Goal: Task Accomplishment & Management: Complete application form

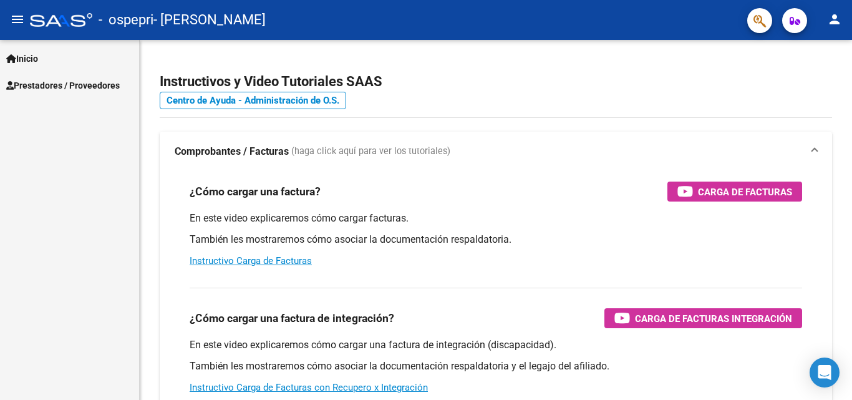
scroll to position [9388, 0]
click at [23, 82] on span "Prestadores / Proveedores" at bounding box center [63, 86] width 114 height 14
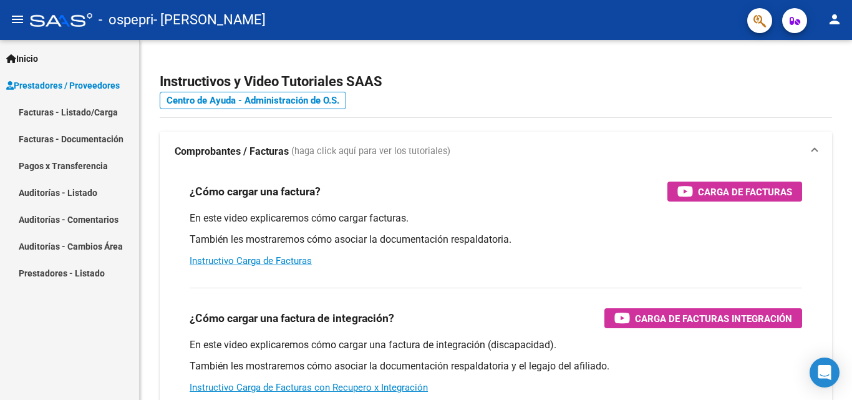
click at [41, 111] on link "Facturas - Listado/Carga" at bounding box center [69, 112] width 139 height 27
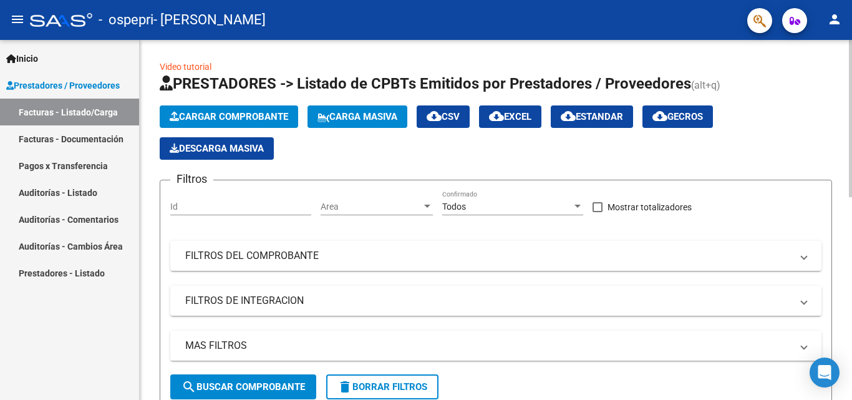
click at [207, 111] on span "Cargar Comprobante" at bounding box center [229, 116] width 119 height 11
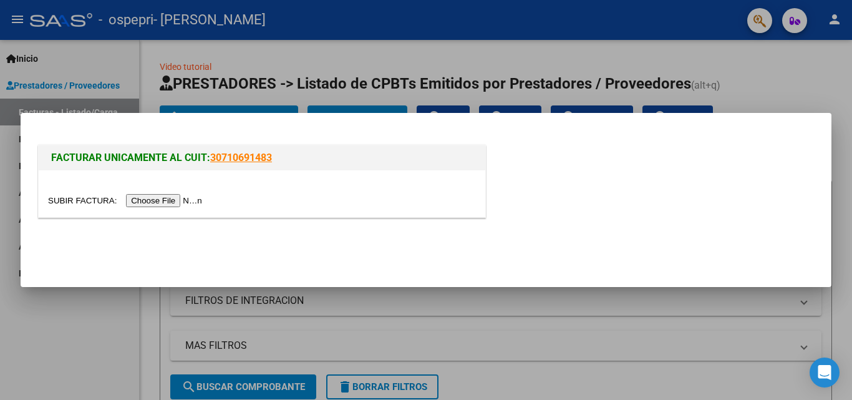
click at [185, 202] on input "file" at bounding box center [127, 200] width 158 height 13
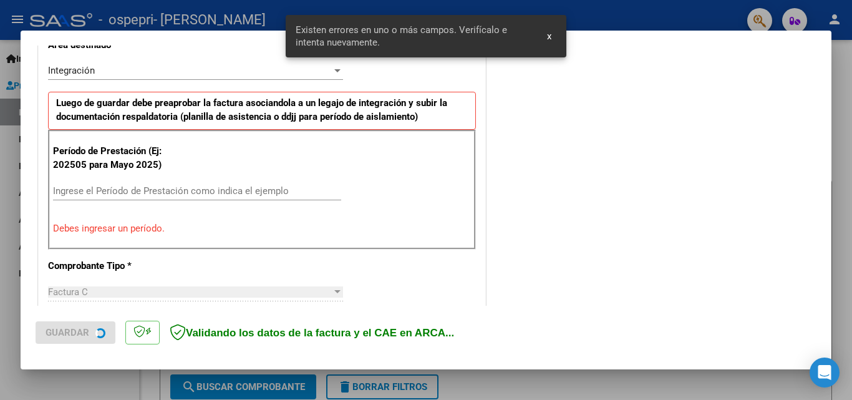
scroll to position [304, 0]
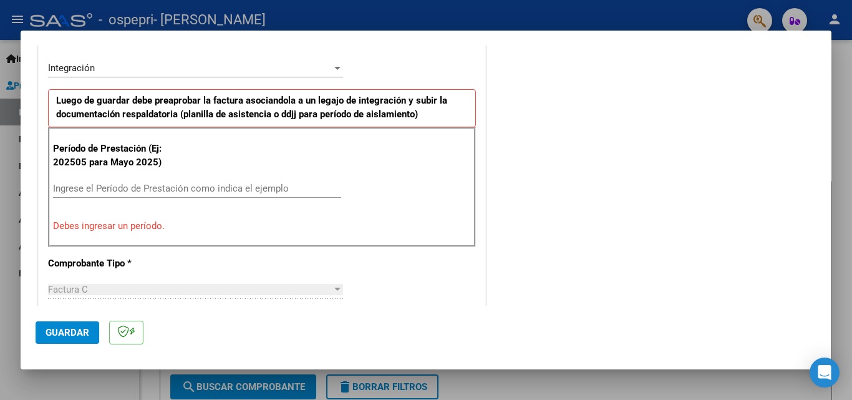
click at [165, 185] on input "Ingrese el Período de Prestación como indica el ejemplo" at bounding box center [197, 188] width 288 height 11
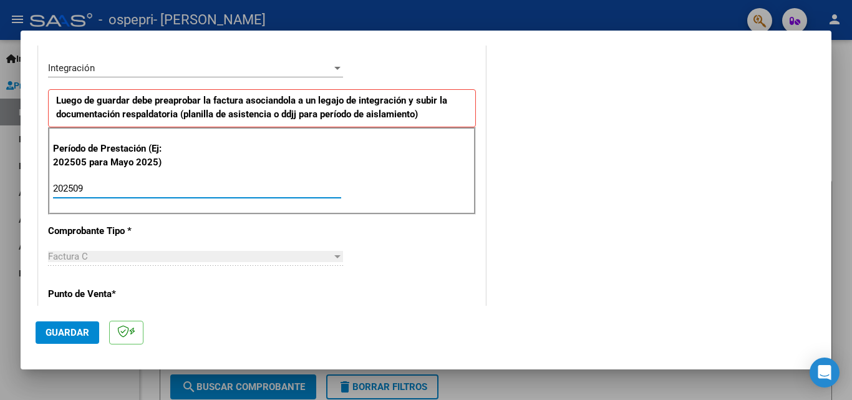
type input "202509"
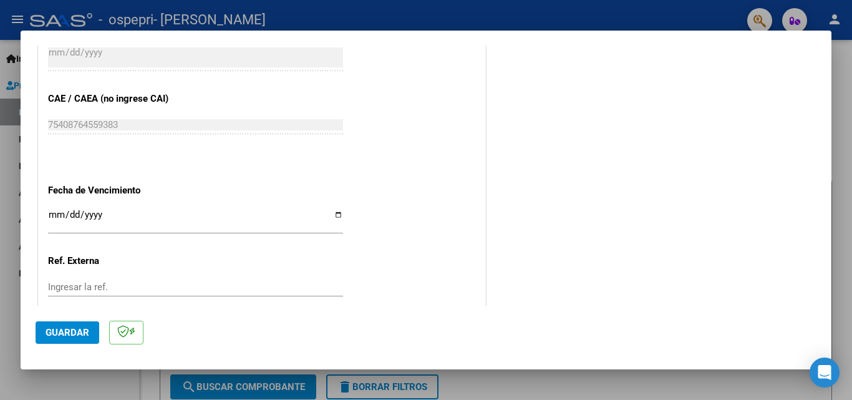
scroll to position [780, 0]
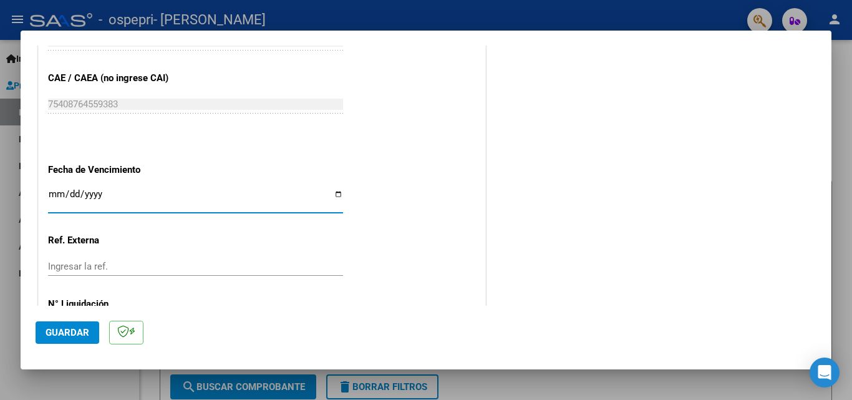
click at [331, 195] on input "Ingresar la fecha" at bounding box center [195, 199] width 295 height 20
type input "[DATE]"
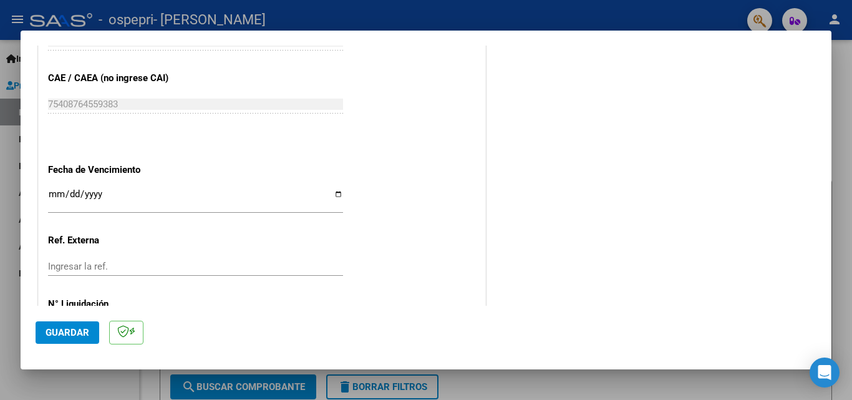
scroll to position [838, 0]
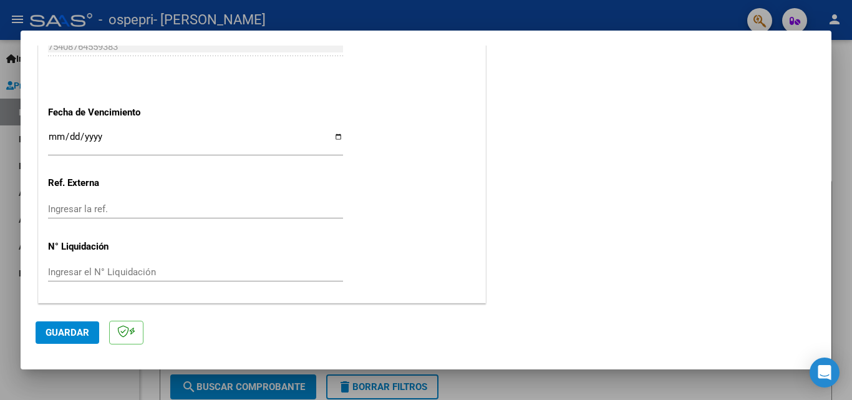
click at [77, 337] on span "Guardar" at bounding box center [68, 332] width 44 height 11
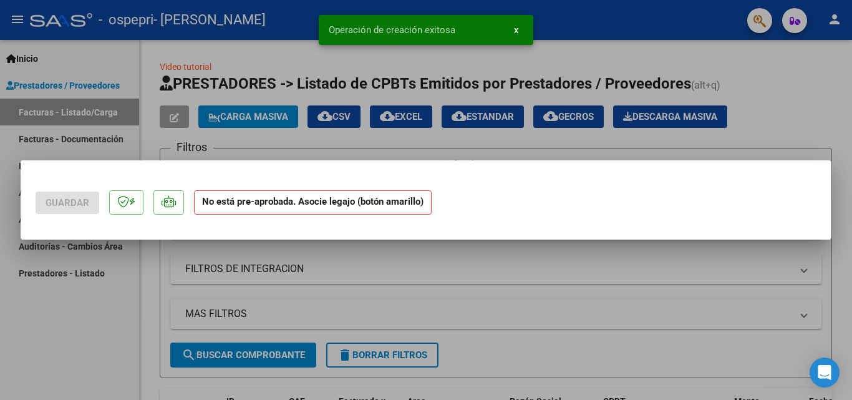
scroll to position [0, 0]
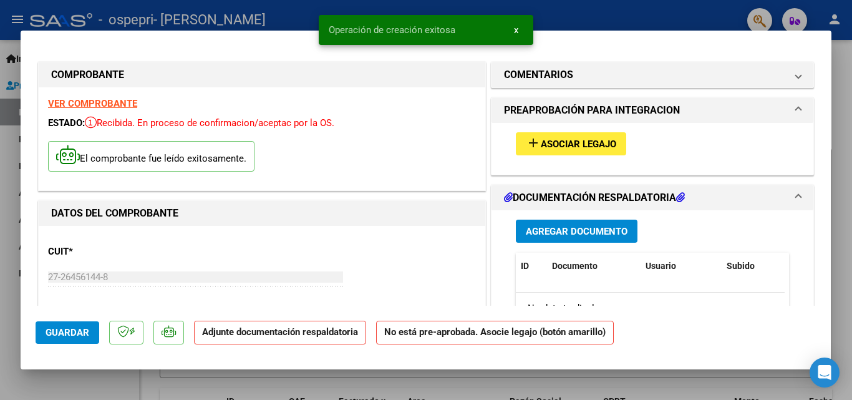
click at [541, 143] on span "Asociar Legajo" at bounding box center [578, 144] width 75 height 11
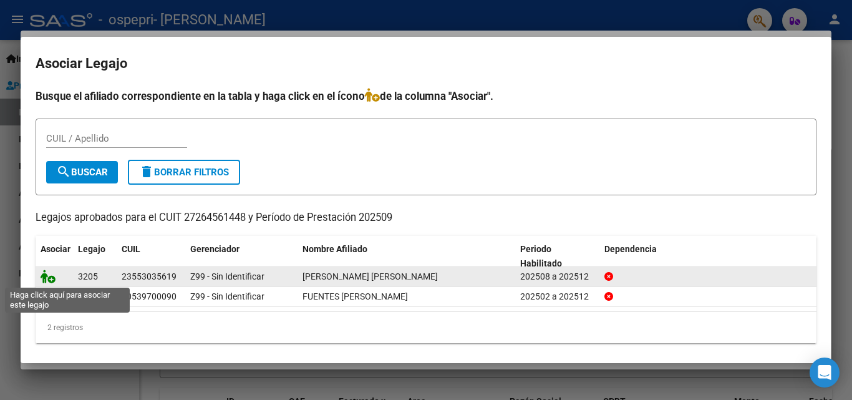
click at [45, 279] on icon at bounding box center [48, 277] width 15 height 14
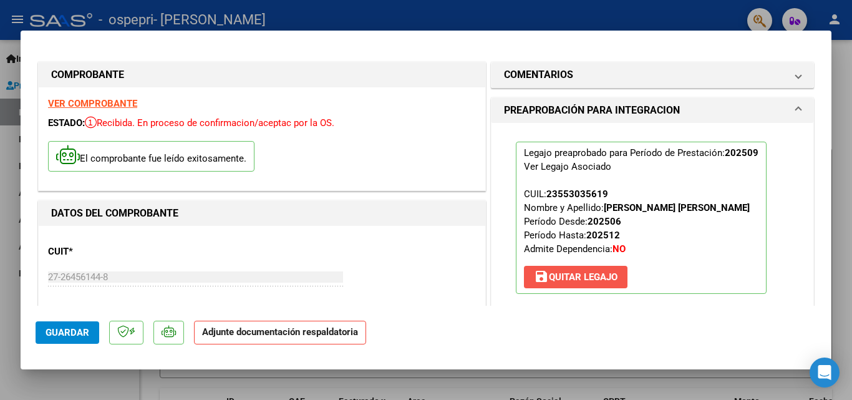
click at [603, 281] on span "save [PERSON_NAME]" at bounding box center [576, 276] width 84 height 11
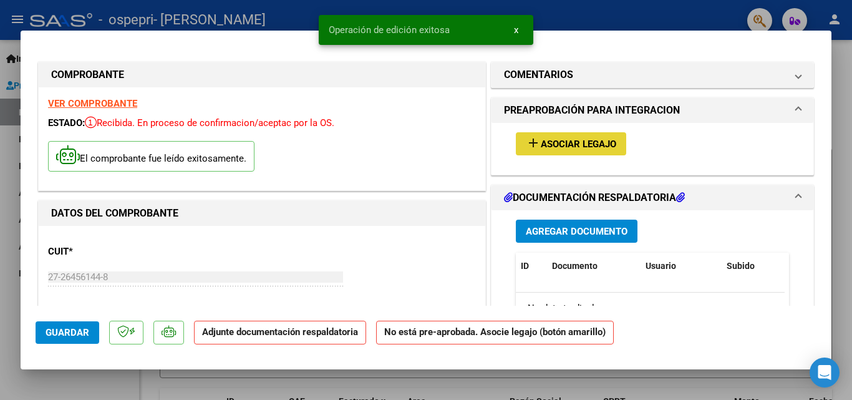
click at [552, 145] on span "Asociar Legajo" at bounding box center [578, 144] width 75 height 11
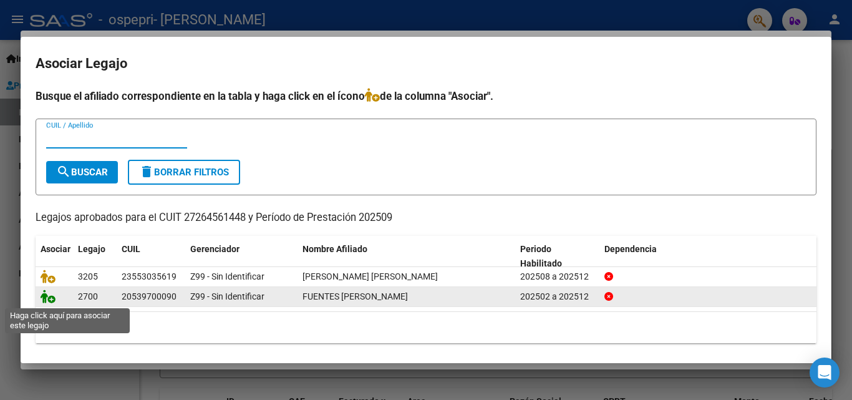
click at [50, 299] on icon at bounding box center [48, 296] width 15 height 14
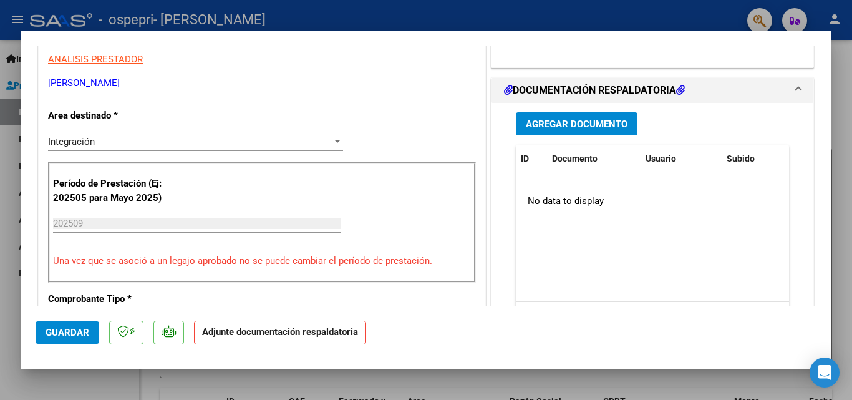
scroll to position [258, 0]
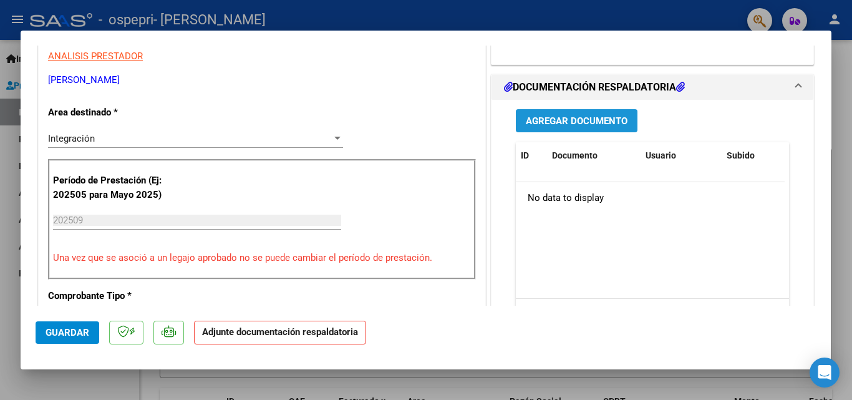
click at [526, 127] on span "Agregar Documento" at bounding box center [577, 120] width 102 height 11
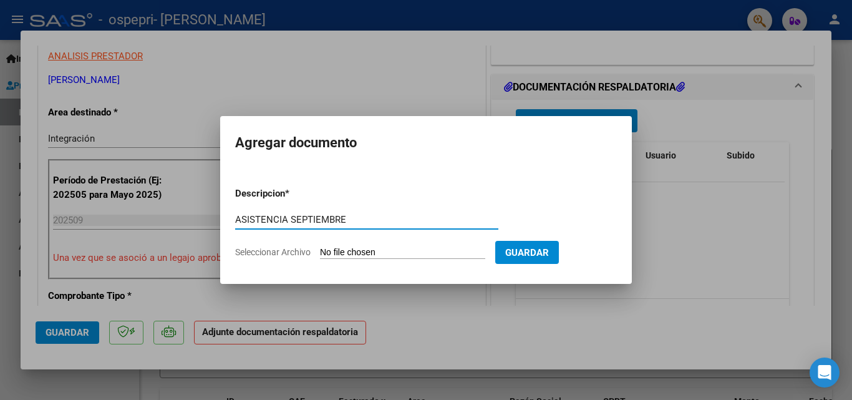
type input "ASISTENCIA SEPTIEMBRE"
click at [432, 255] on input "Seleccionar Archivo" at bounding box center [402, 253] width 165 height 12
type input "C:\fakepath\Asistencia [DATE] Fuentes.pdf"
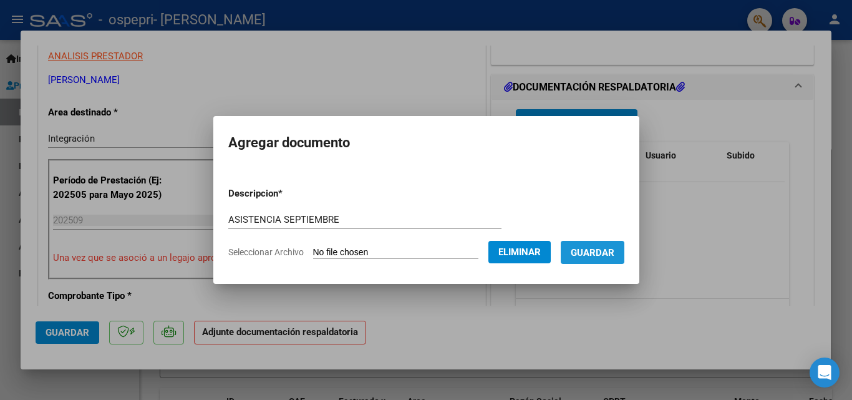
click at [600, 256] on span "Guardar" at bounding box center [593, 252] width 44 height 11
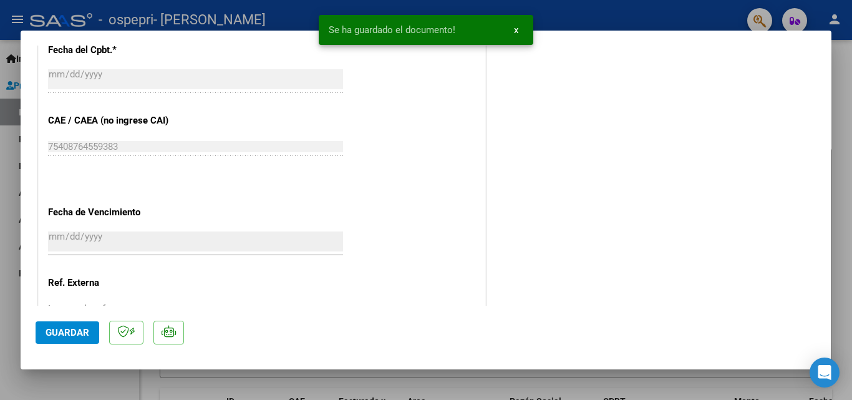
scroll to position [857, 0]
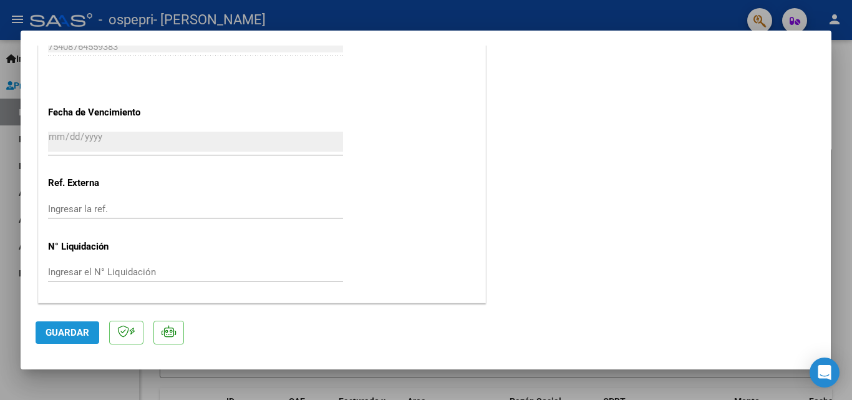
click at [74, 335] on span "Guardar" at bounding box center [68, 332] width 44 height 11
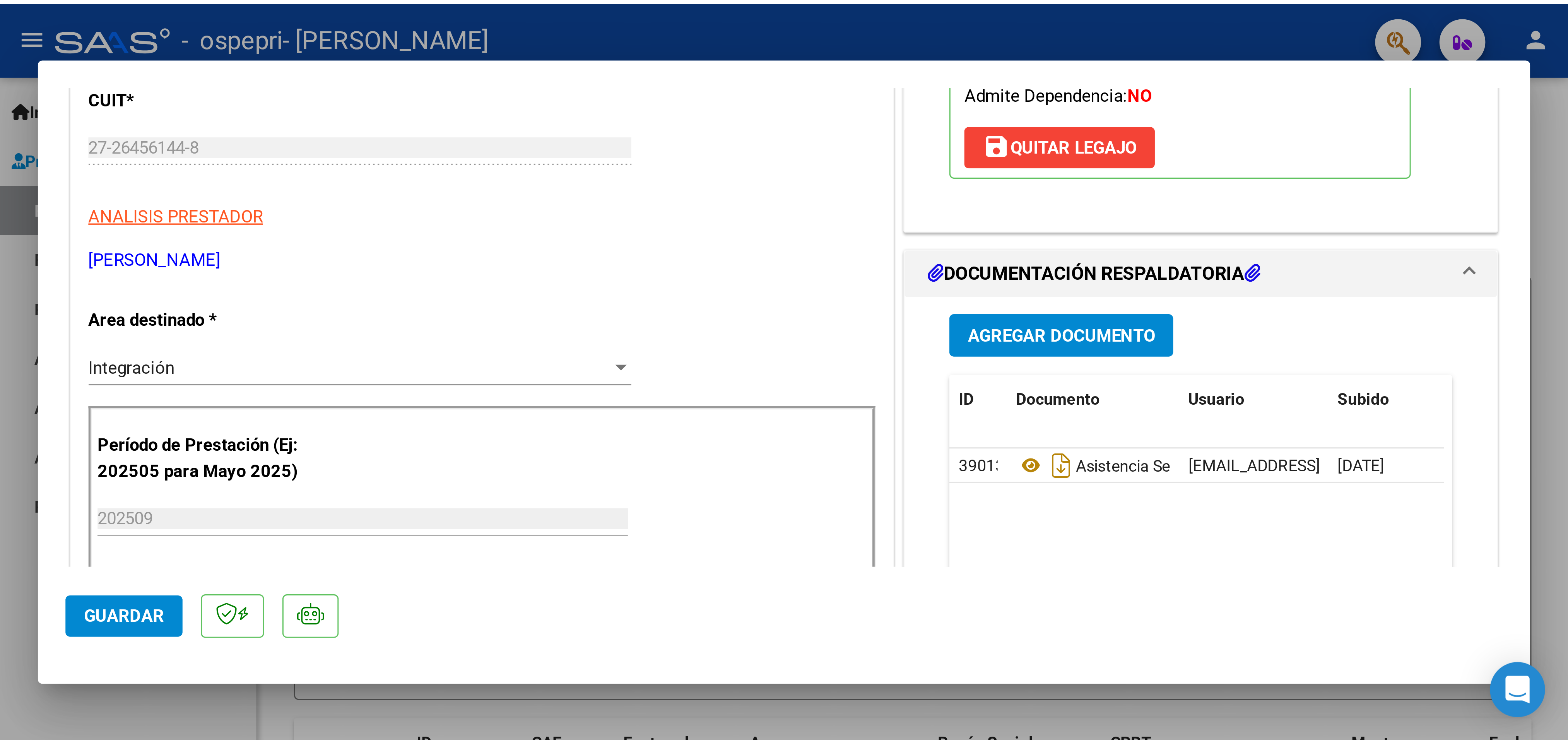
scroll to position [0, 0]
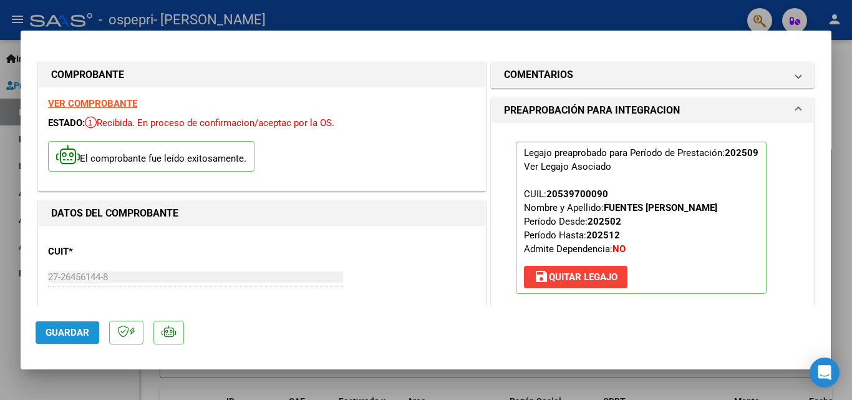
click at [46, 330] on span "Guardar" at bounding box center [68, 332] width 44 height 11
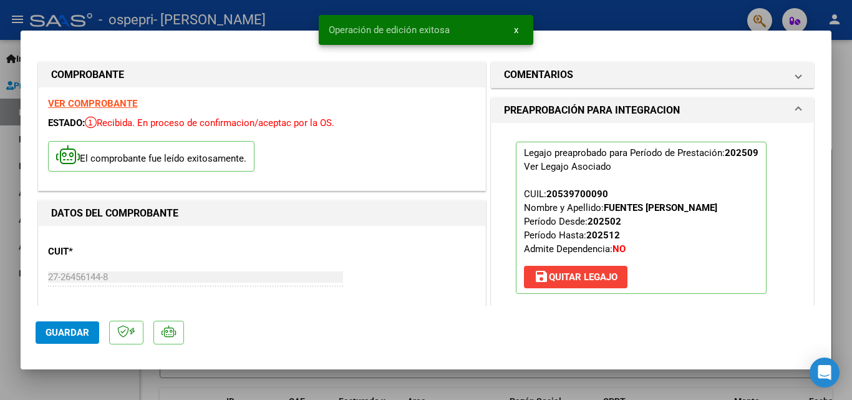
click at [850, 65] on div at bounding box center [426, 200] width 852 height 400
type input "$ 0,00"
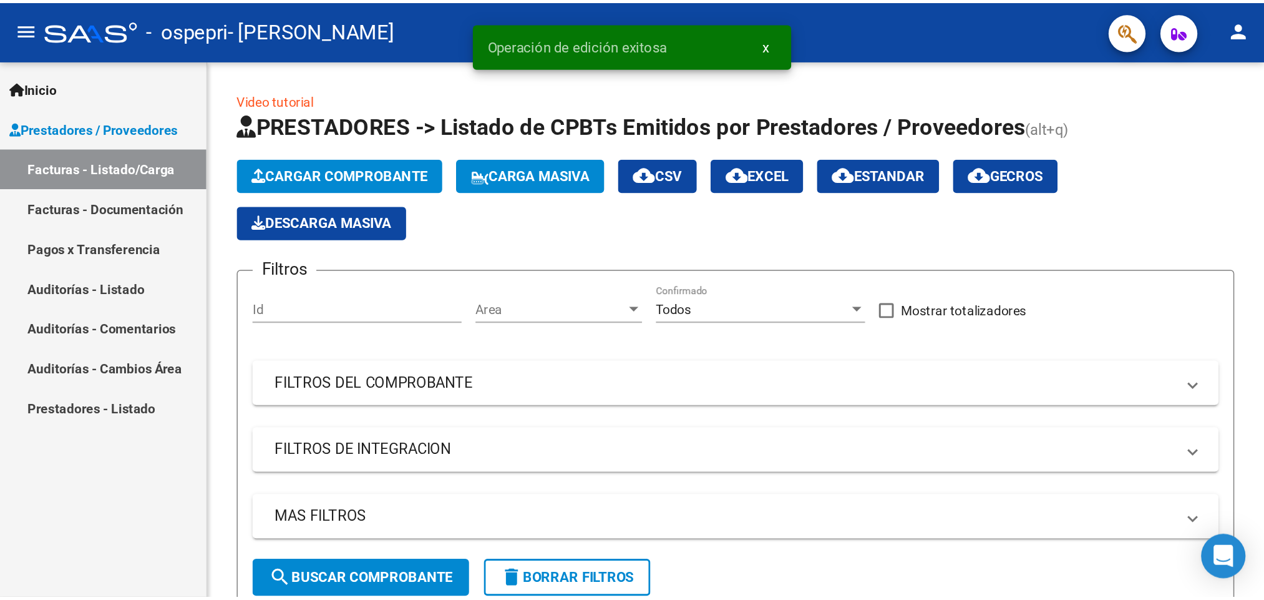
scroll to position [8881, 0]
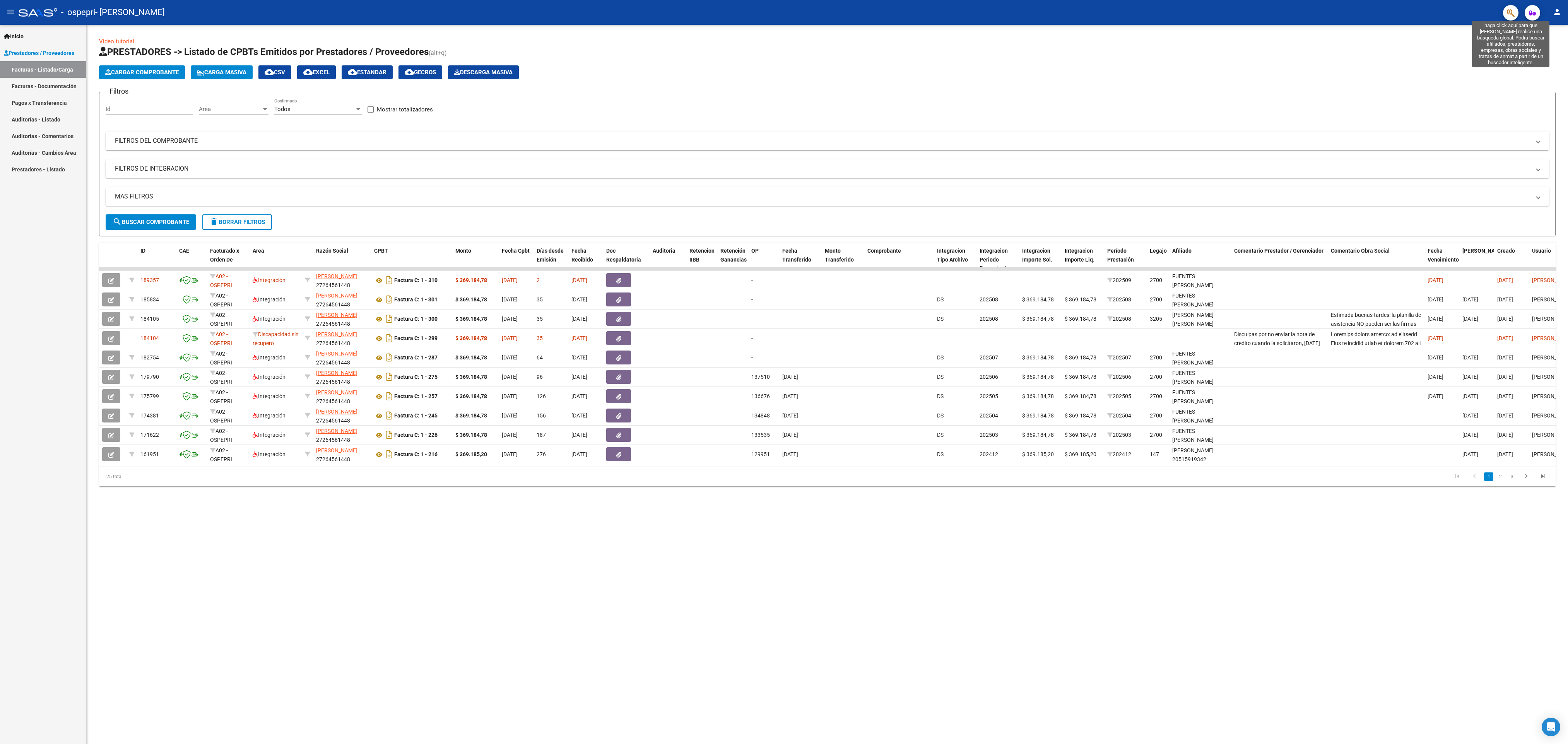
click at [528, 12] on icon "button" at bounding box center [1510, 13] width 7 height 9
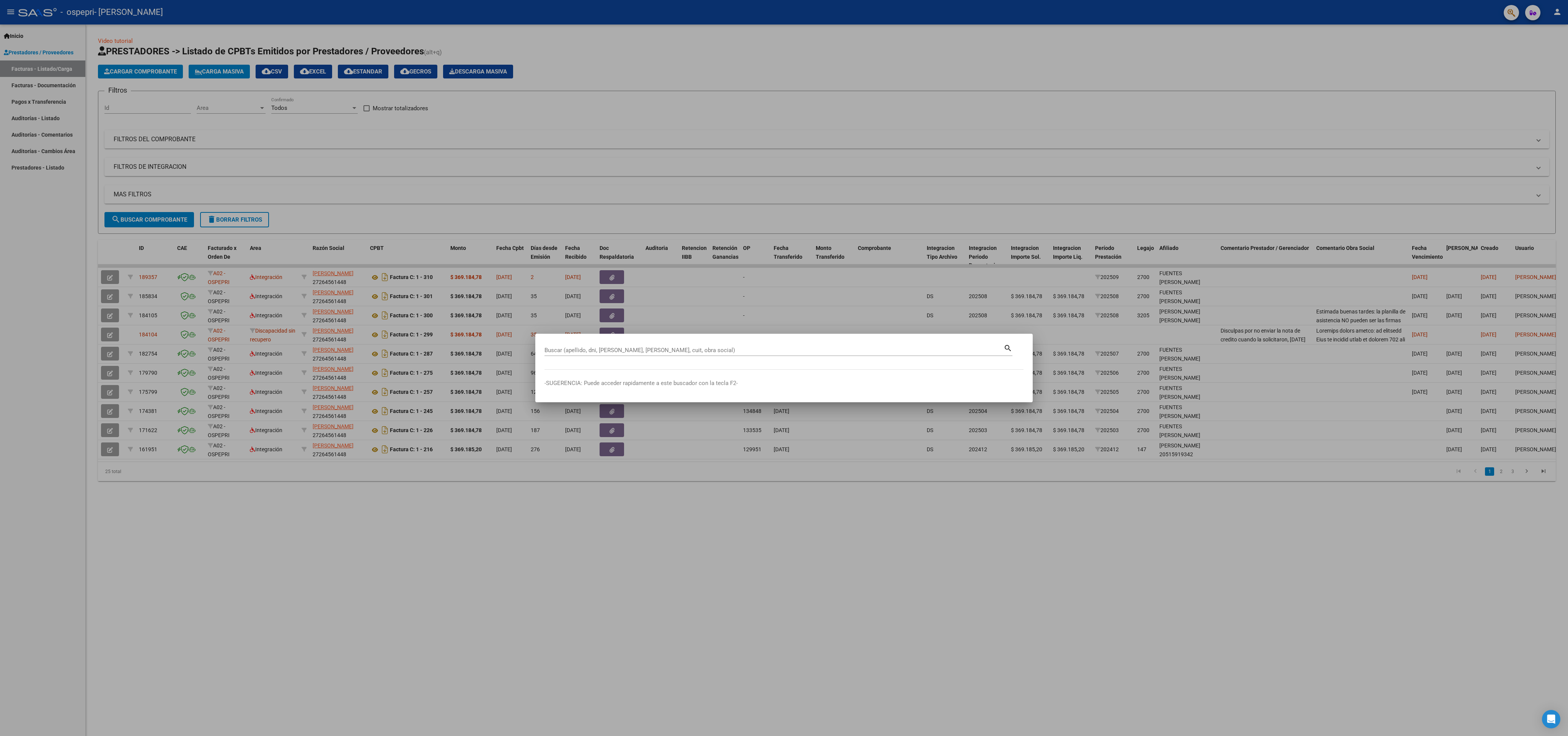
click at [522, 245] on div at bounding box center [784, 368] width 1568 height 736
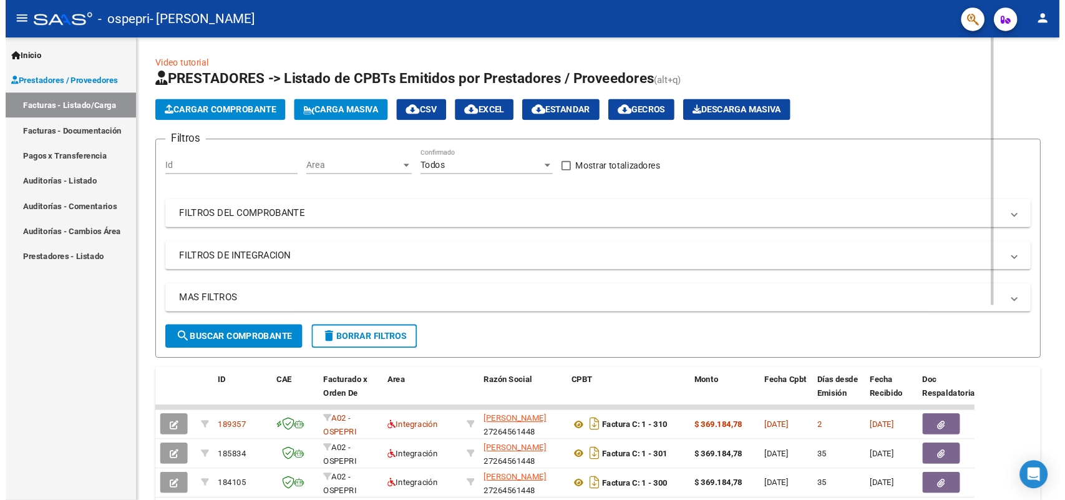
scroll to position [9307, 0]
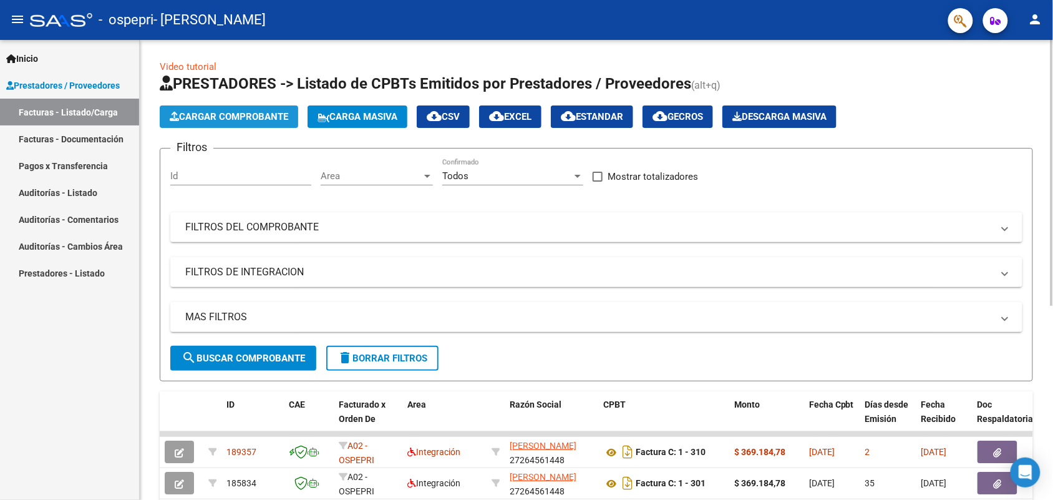
click at [244, 113] on span "Cargar Comprobante" at bounding box center [229, 116] width 119 height 11
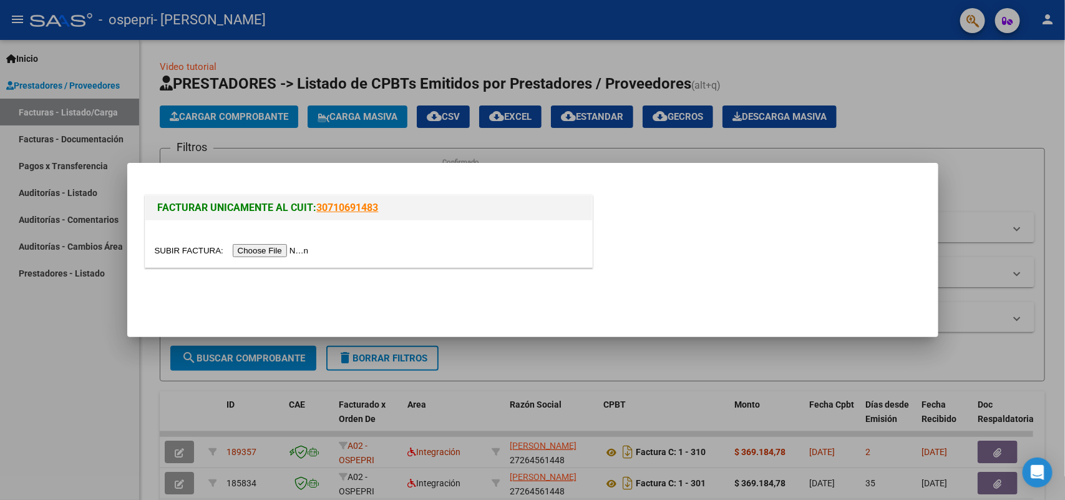
click at [53, 322] on div at bounding box center [532, 250] width 1065 height 500
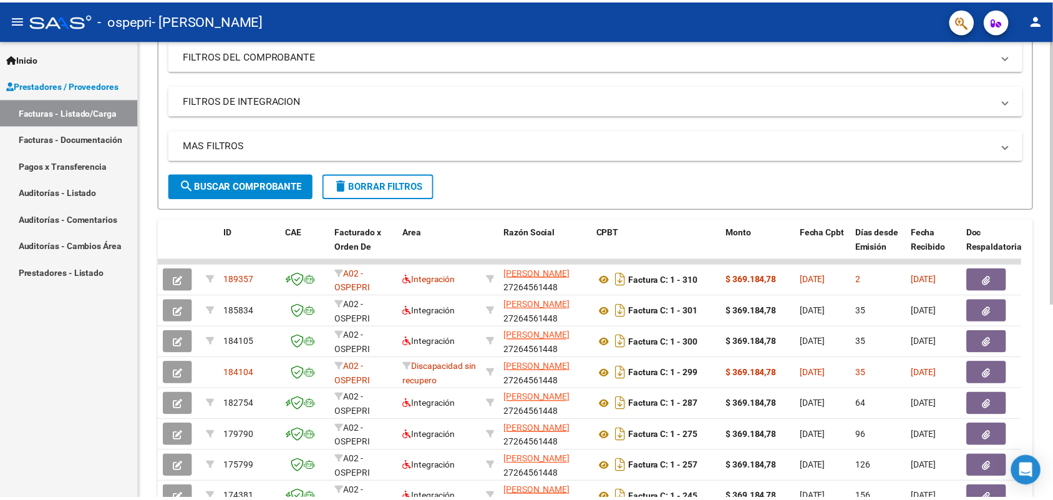
scroll to position [198, 0]
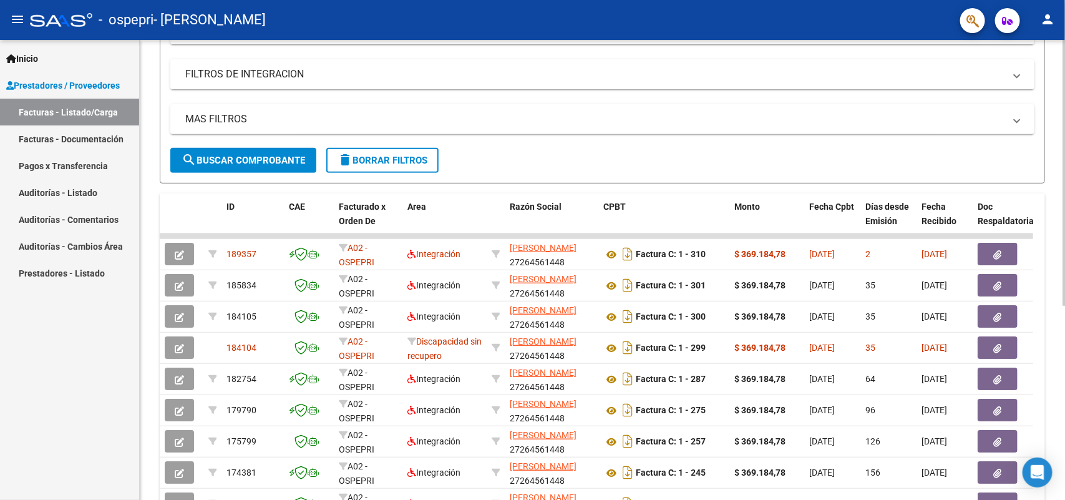
click at [852, 200] on div at bounding box center [1063, 291] width 3 height 266
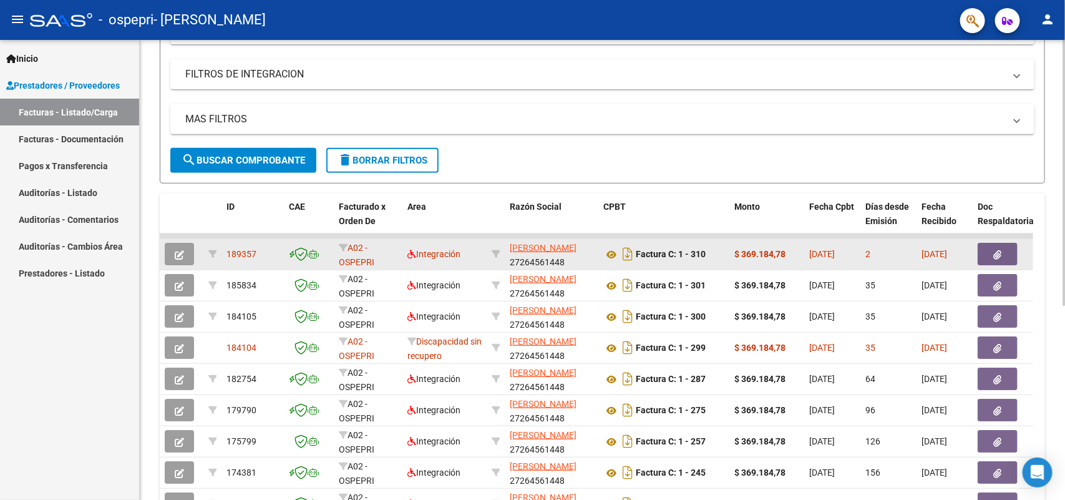
click at [175, 250] on icon "button" at bounding box center [179, 254] width 9 height 9
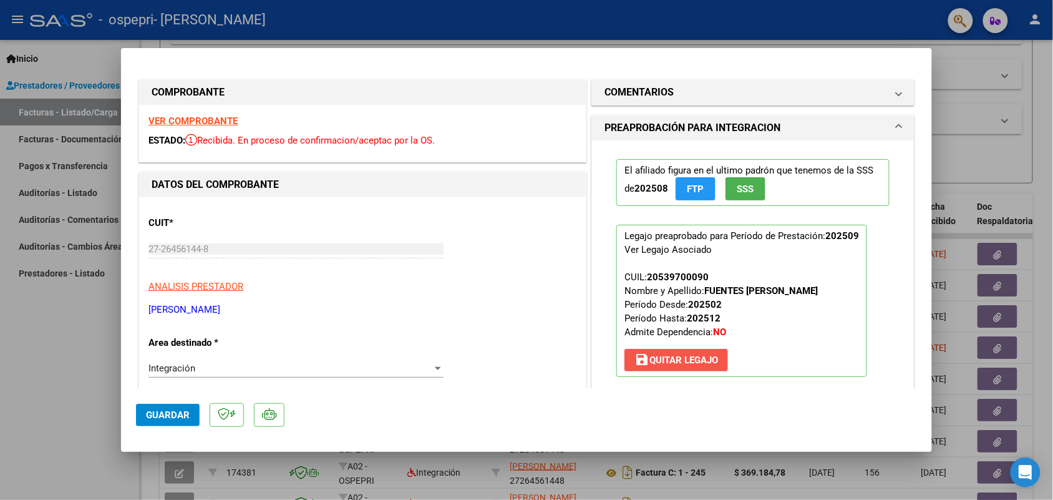
click at [672, 354] on span "save [PERSON_NAME]" at bounding box center [677, 359] width 84 height 11
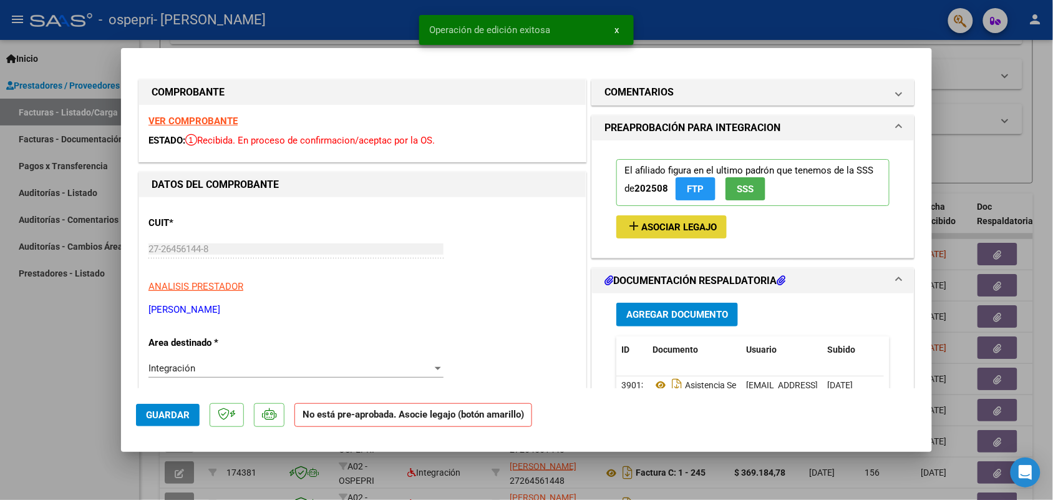
click at [650, 225] on span "Asociar Legajo" at bounding box center [678, 226] width 75 height 11
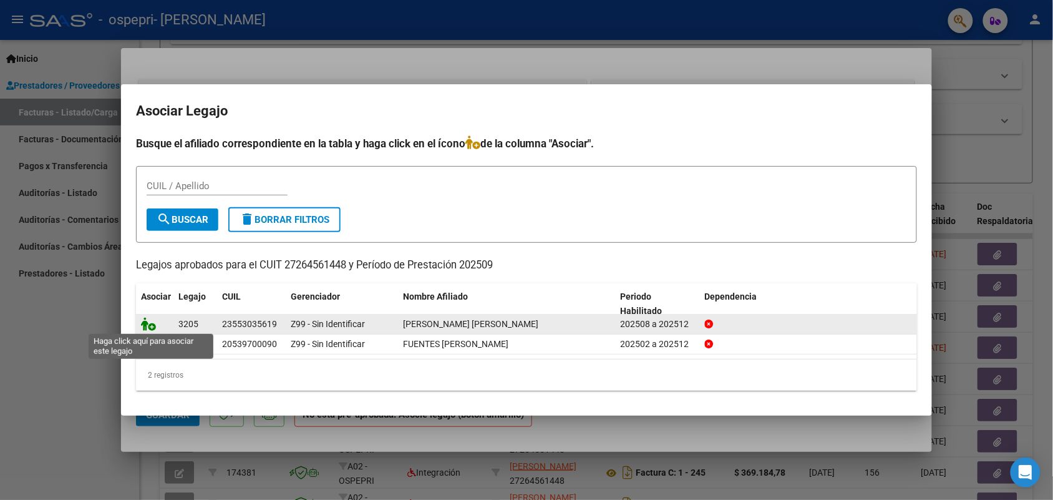
click at [152, 328] on icon at bounding box center [148, 324] width 15 height 14
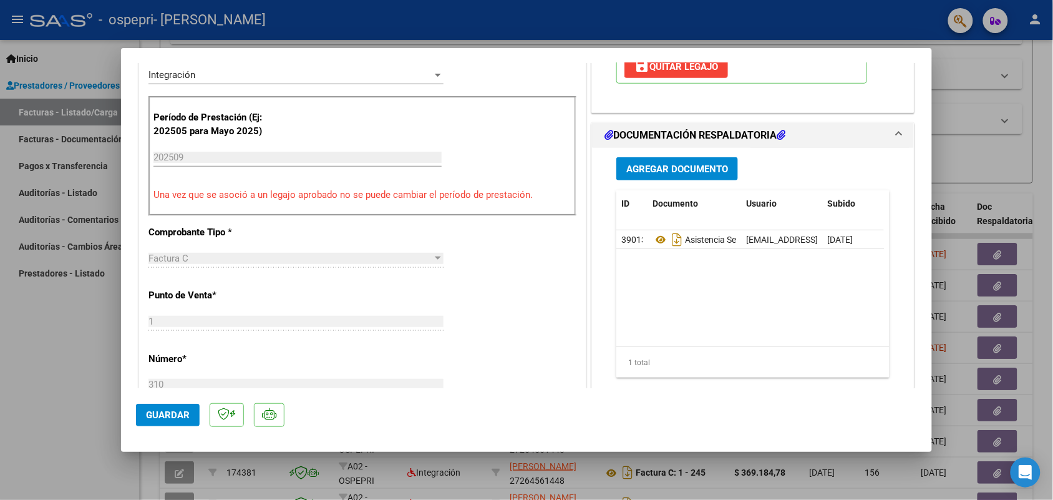
scroll to position [288, 0]
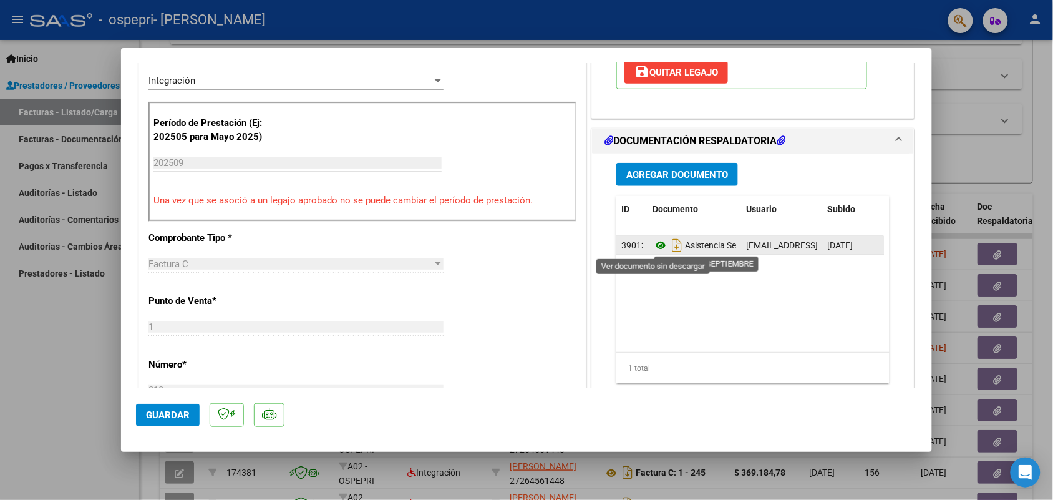
click at [654, 243] on icon at bounding box center [661, 245] width 16 height 15
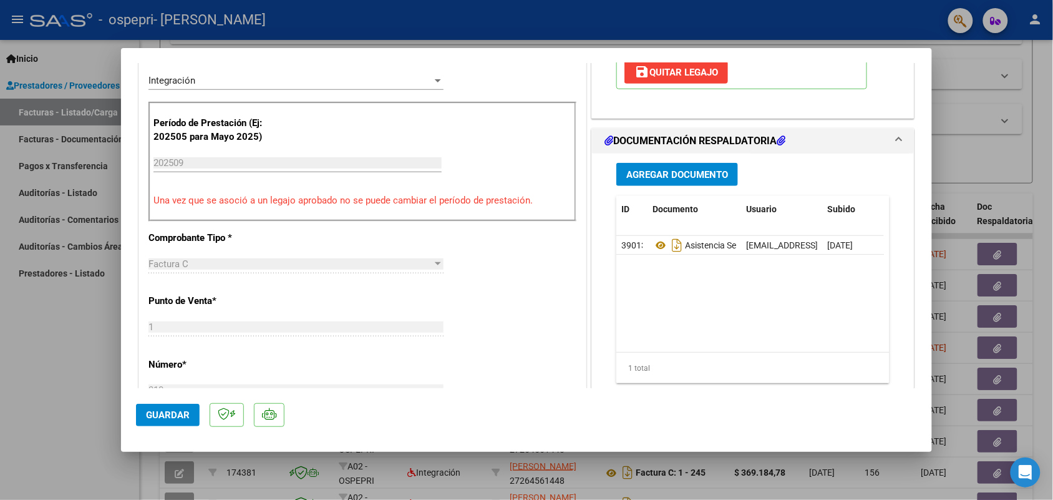
scroll to position [0, 63]
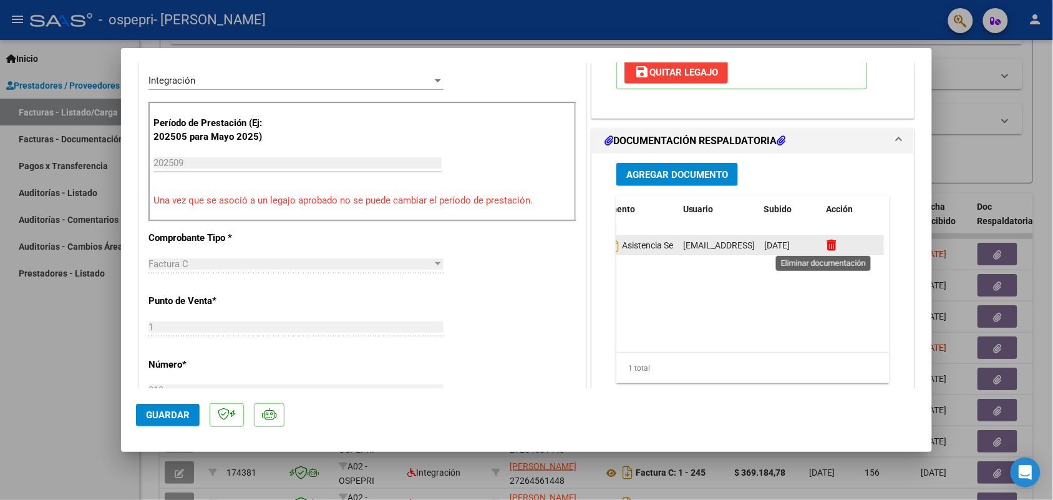
click at [827, 245] on icon at bounding box center [831, 245] width 9 height 12
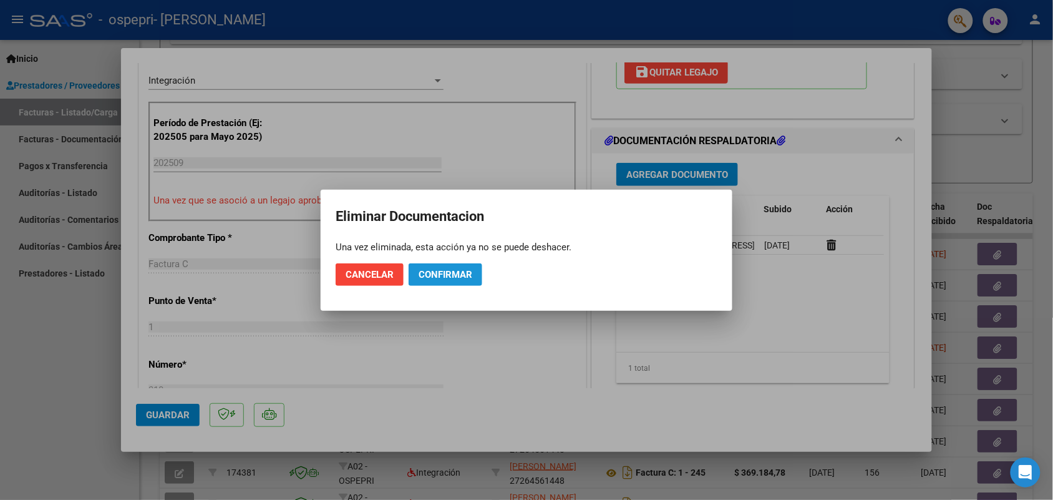
click at [434, 273] on span "Confirmar" at bounding box center [446, 274] width 54 height 11
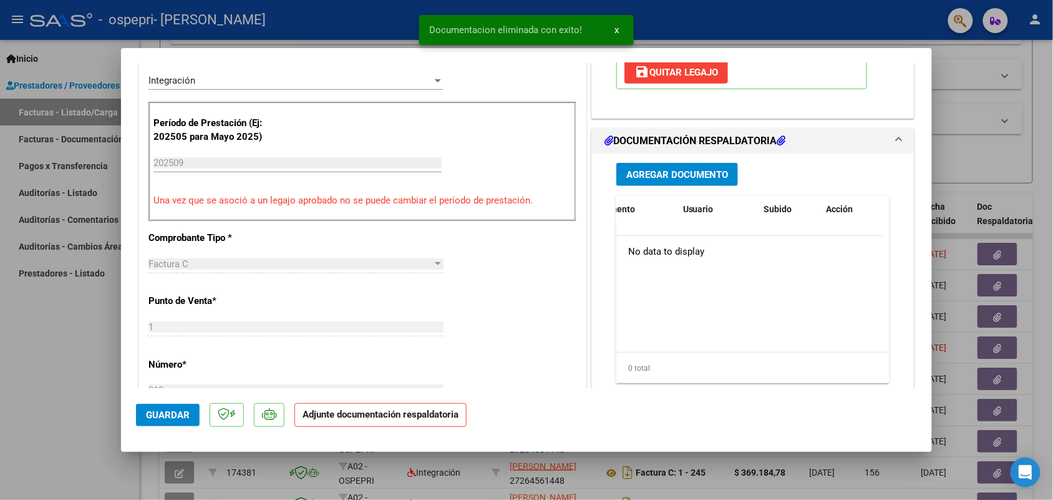
scroll to position [0, 0]
click at [691, 178] on span "Agregar Documento" at bounding box center [677, 174] width 102 height 11
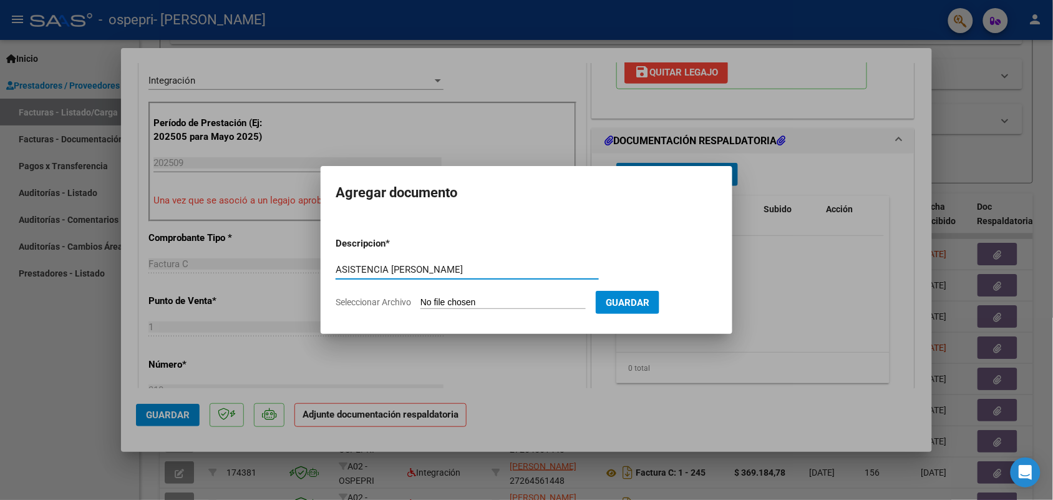
type input "ASISTENCIA [PERSON_NAME]"
click at [445, 304] on input "Seleccionar Archivo" at bounding box center [503, 303] width 165 height 12
type input "C:\fakepath\ASISTENCIA [PERSON_NAME] [DATE].pdf"
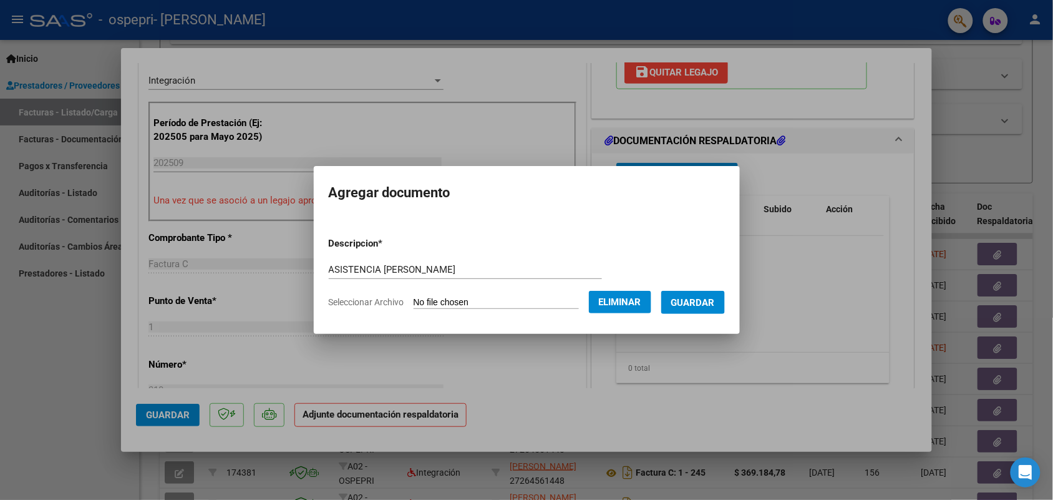
click at [689, 306] on span "Guardar" at bounding box center [693, 302] width 44 height 11
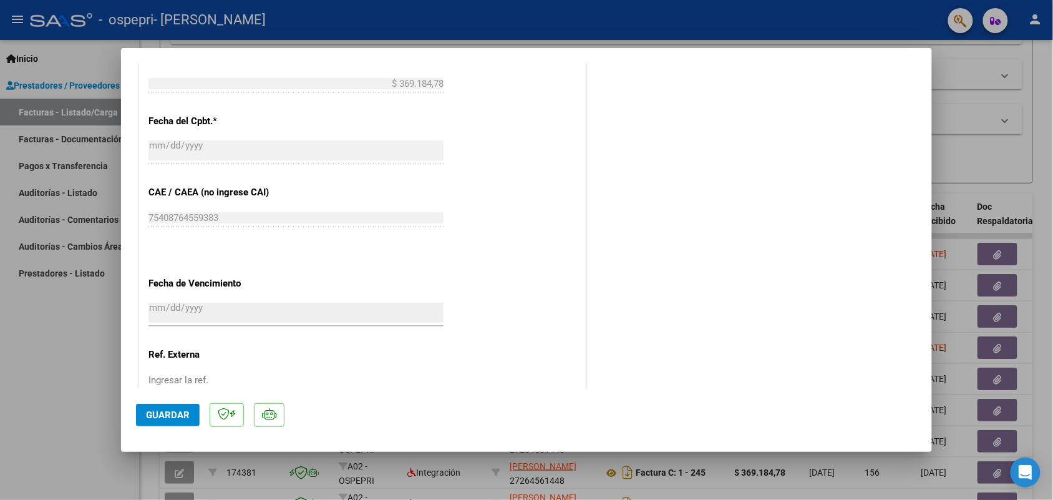
scroll to position [747, 0]
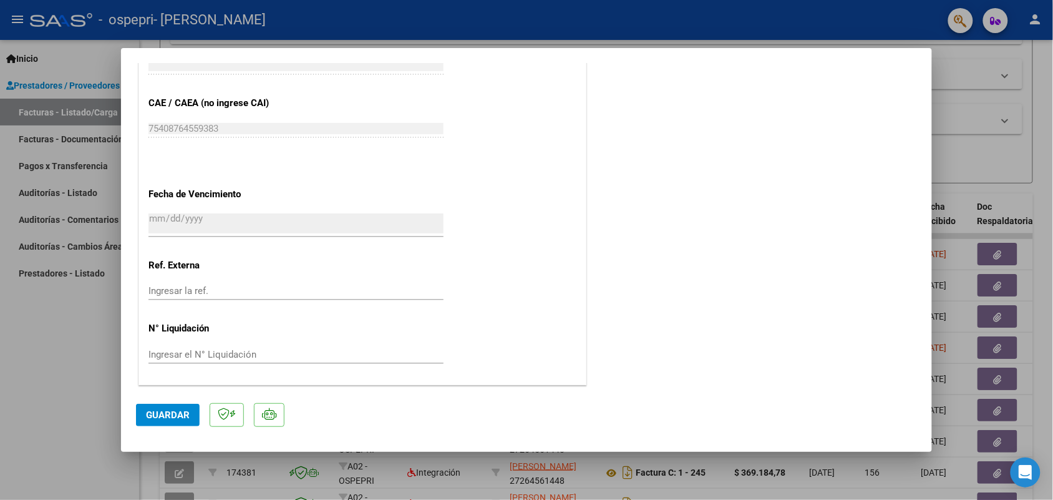
click at [156, 399] on span "Guardar" at bounding box center [168, 414] width 44 height 11
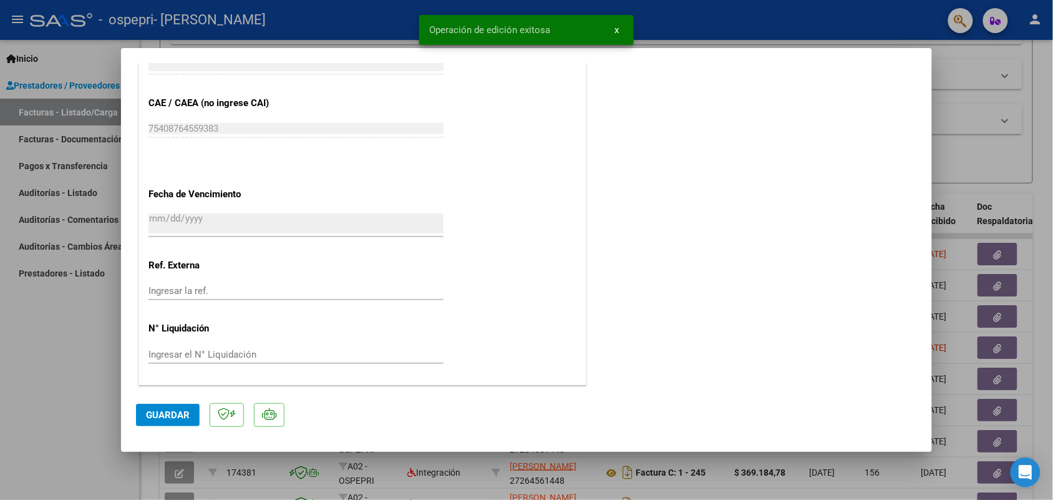
click at [852, 159] on div at bounding box center [526, 250] width 1053 height 500
type input "$ 0,00"
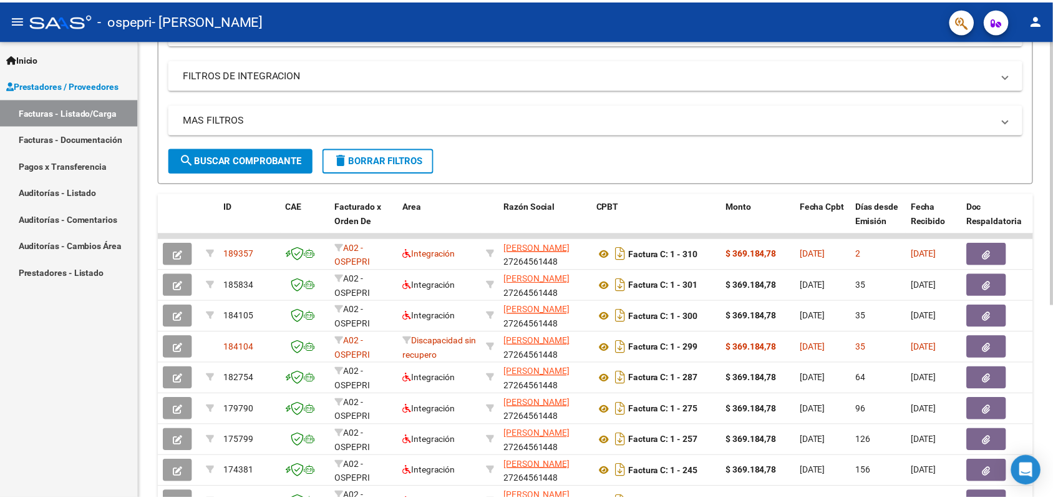
scroll to position [0, 0]
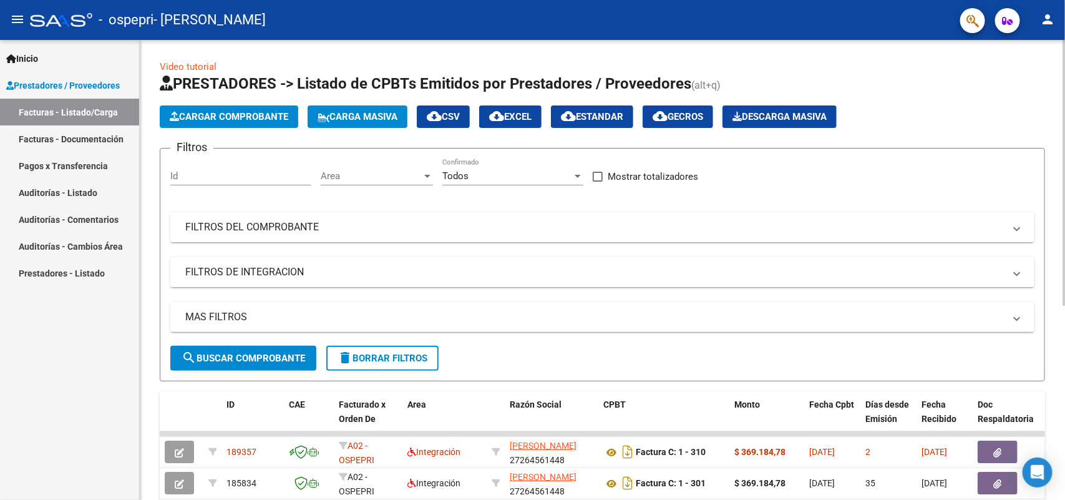
click at [852, 0] on html "menu - ospepri - [PERSON_NAME] person Inicio Instructivos Contacto OS Prestador…" at bounding box center [532, 250] width 1065 height 500
click at [226, 115] on span "Cargar Comprobante" at bounding box center [229, 116] width 119 height 11
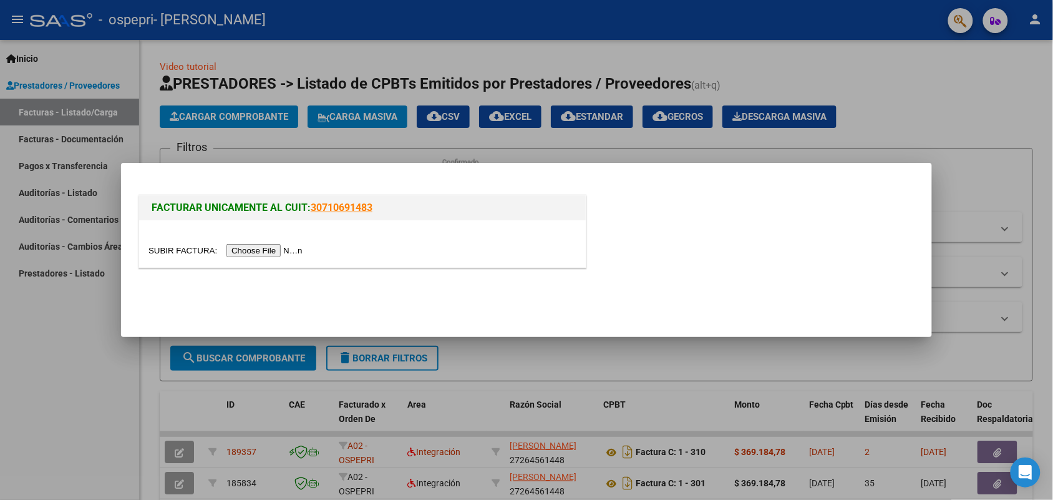
click at [294, 250] on input "file" at bounding box center [227, 250] width 158 height 13
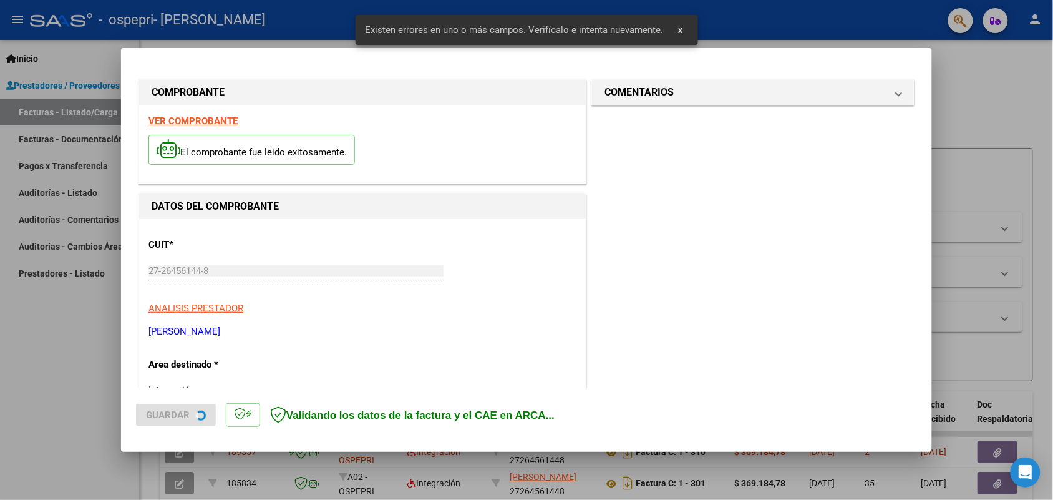
scroll to position [250, 0]
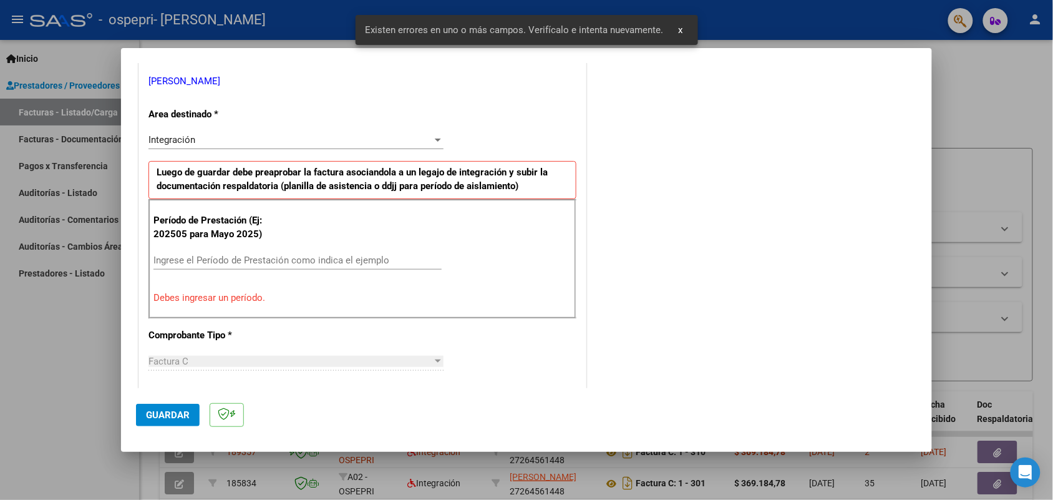
click at [251, 254] on div "Ingrese el Período de Prestación como indica el ejemplo" at bounding box center [297, 260] width 288 height 19
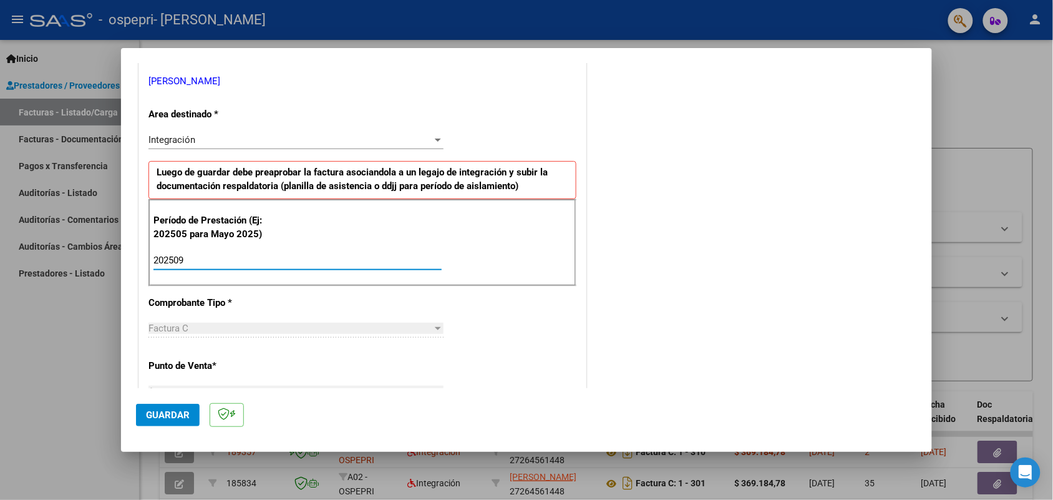
type input "202509"
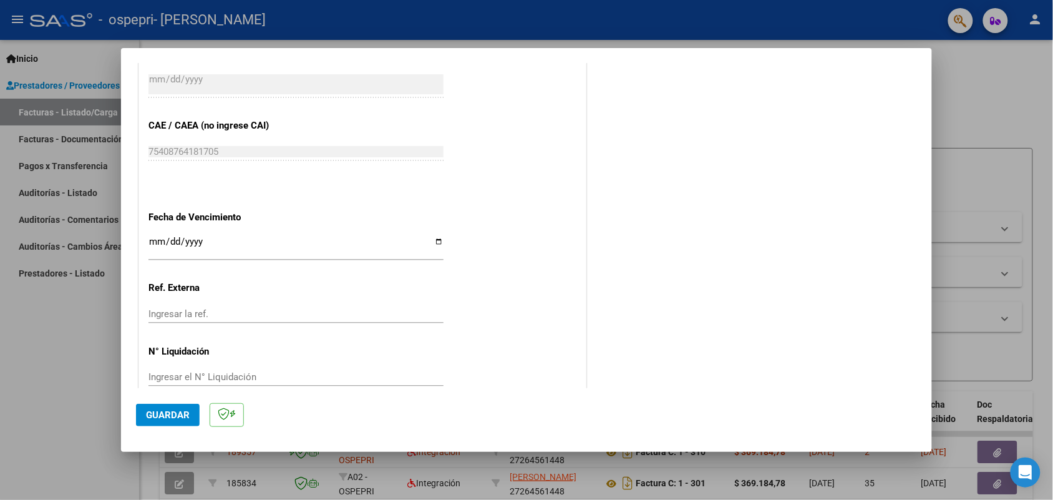
scroll to position [753, 0]
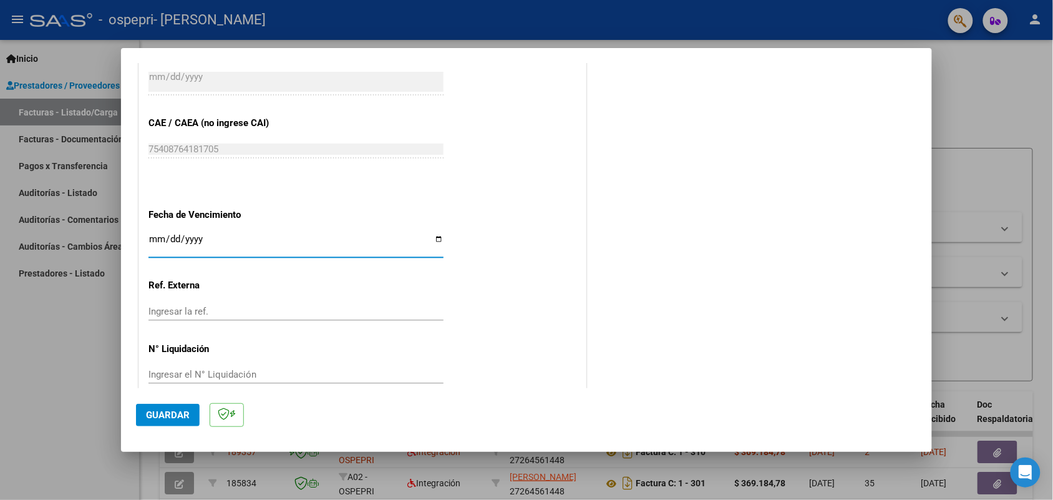
click at [435, 248] on input "Ingresar la fecha" at bounding box center [295, 244] width 295 height 20
click at [432, 238] on input "Ingresar la fecha" at bounding box center [295, 244] width 295 height 20
type input "[DATE]"
click at [178, 399] on span "Guardar" at bounding box center [168, 414] width 44 height 11
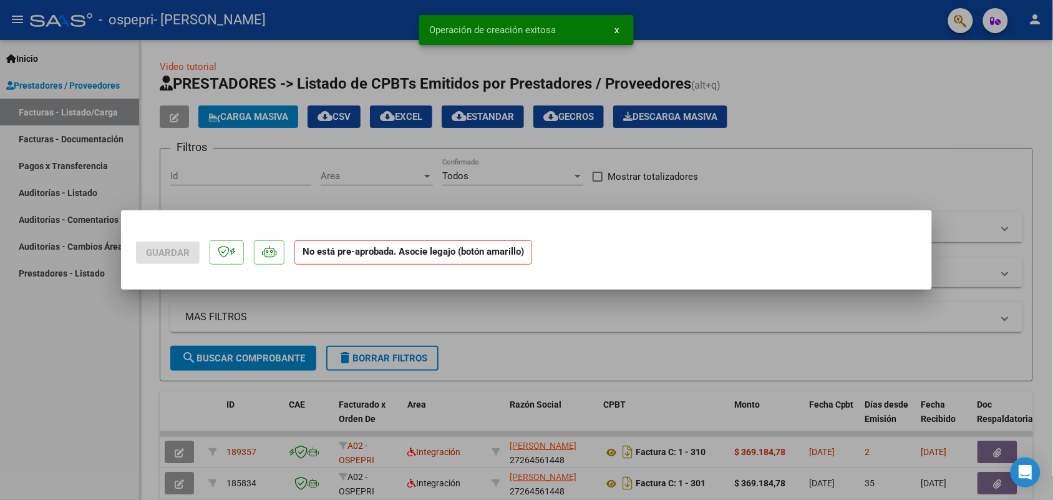
scroll to position [0, 0]
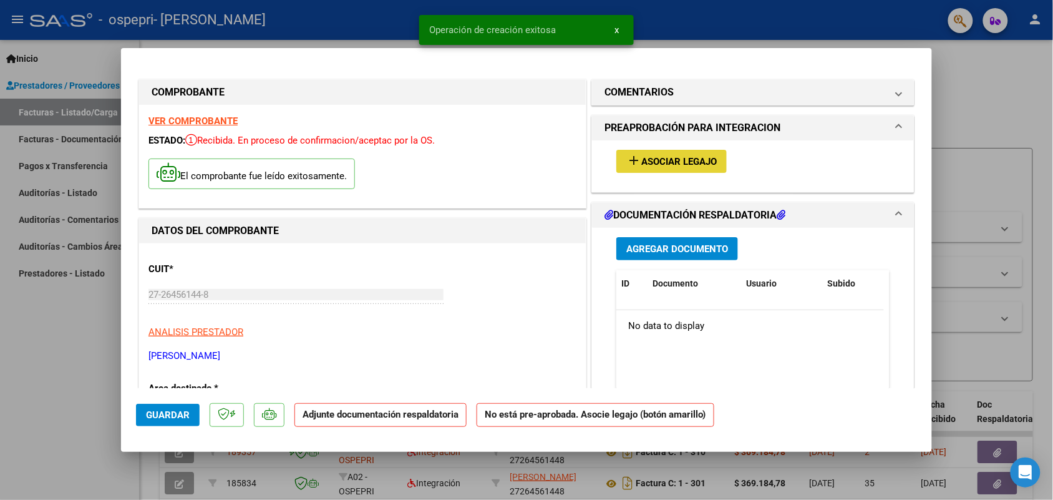
click at [687, 161] on span "Asociar Legajo" at bounding box center [678, 161] width 75 height 11
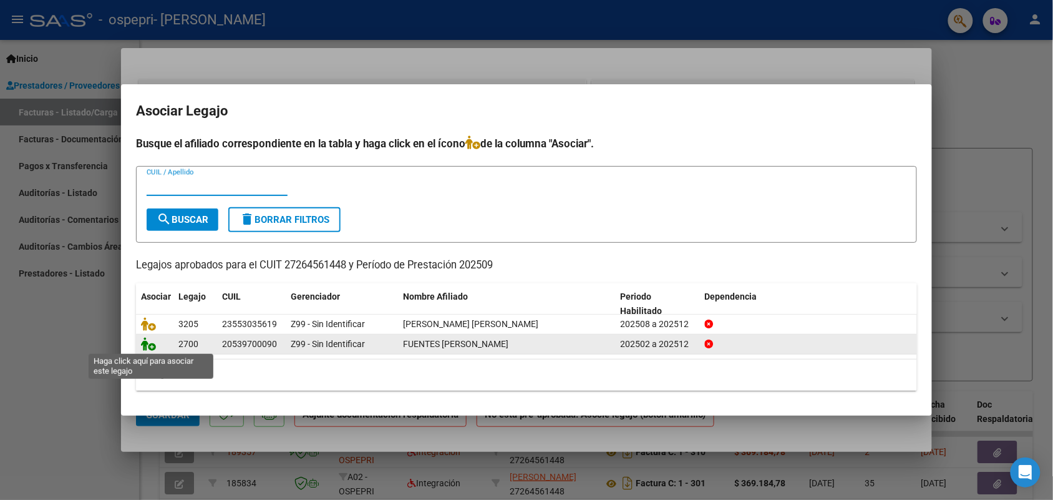
click at [152, 344] on icon at bounding box center [148, 344] width 15 height 14
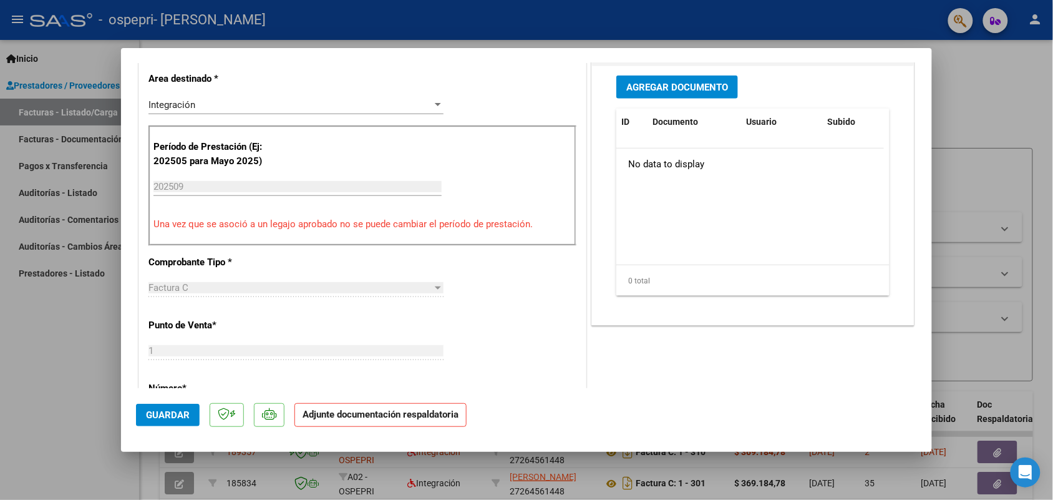
scroll to position [319, 0]
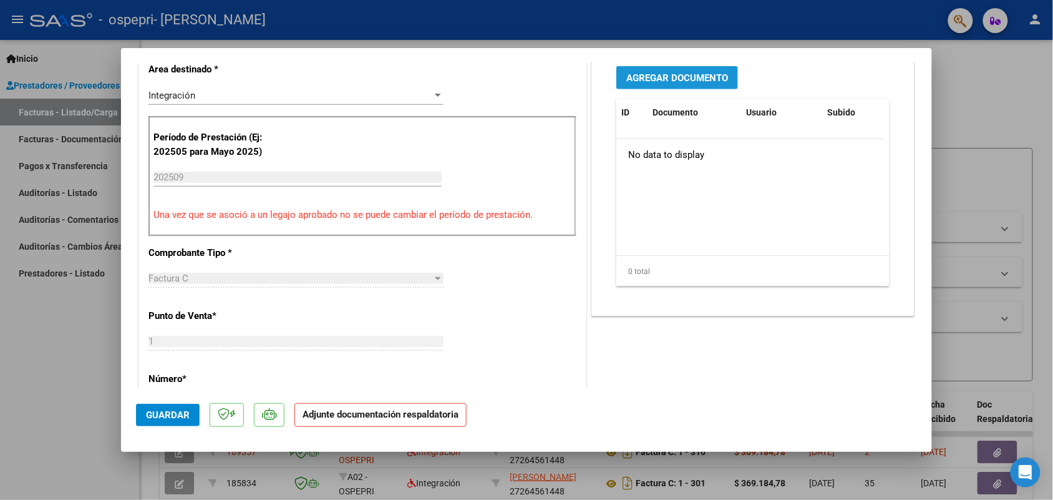
click at [633, 75] on span "Agregar Documento" at bounding box center [677, 77] width 102 height 11
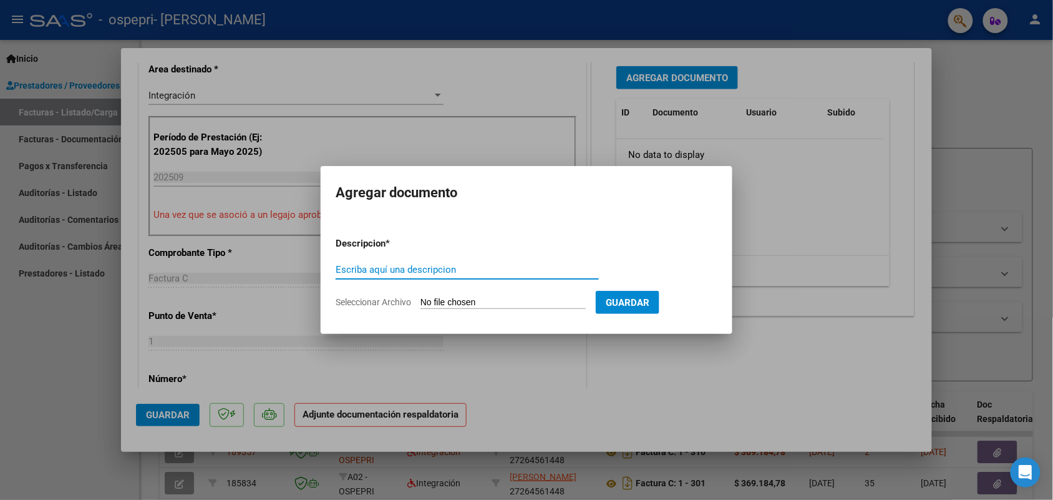
click at [504, 270] on input "Escriba aquí una descripcion" at bounding box center [467, 269] width 263 height 11
type input "ASISTENCIA [PERSON_NAME]"
click at [558, 299] on input "Seleccionar Archivo" at bounding box center [503, 303] width 165 height 12
type input "C:\fakepath\Asistencia [DATE] Fuentes.pdf"
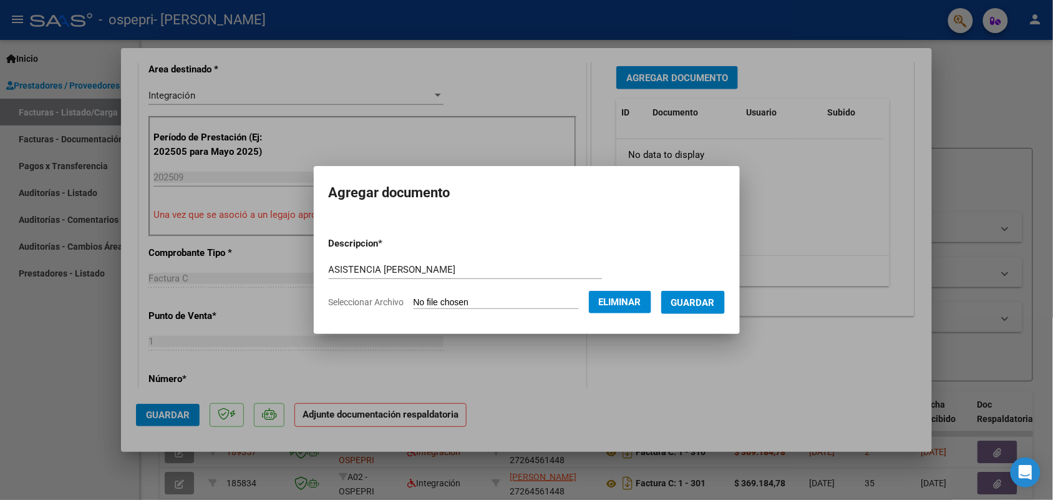
click at [697, 306] on span "Guardar" at bounding box center [693, 302] width 44 height 11
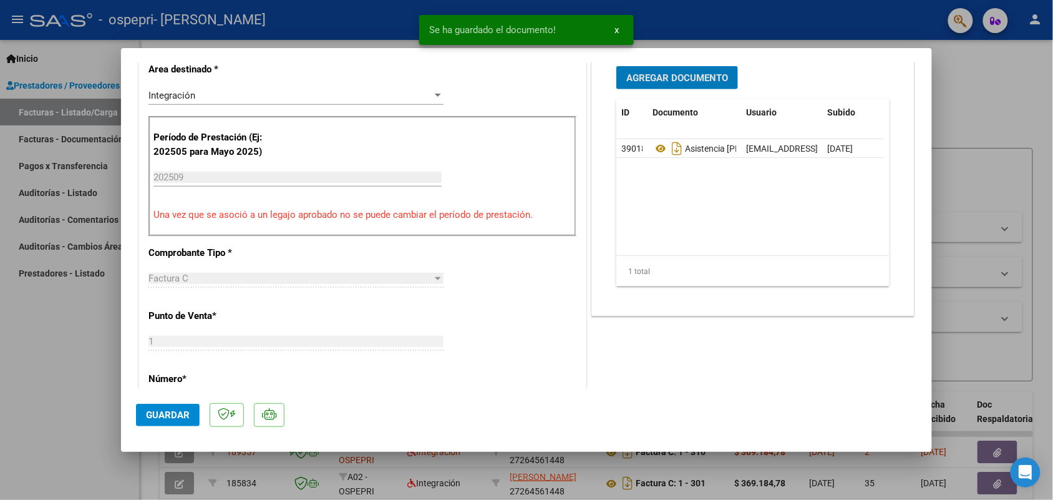
click at [141, 399] on button "Guardar" at bounding box center [168, 415] width 64 height 22
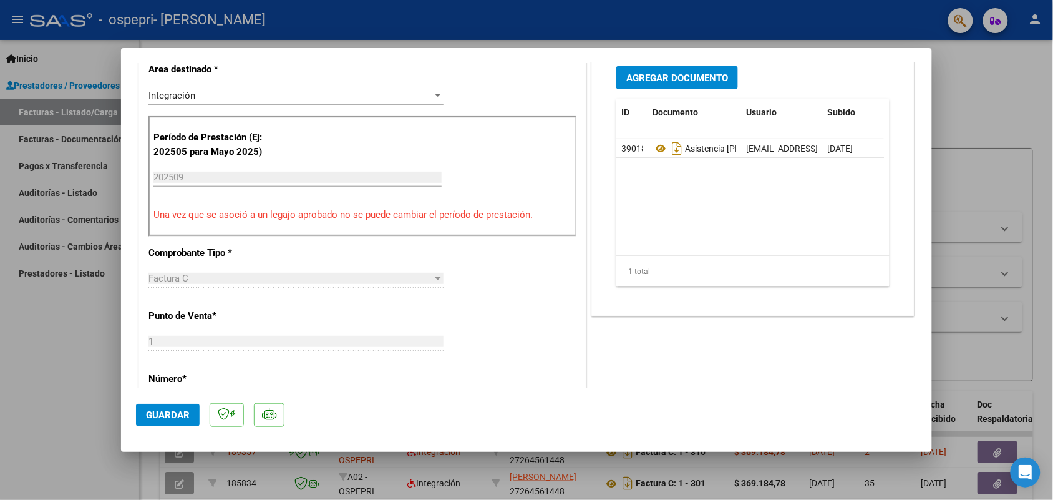
click at [23, 364] on div at bounding box center [526, 250] width 1053 height 500
type input "$ 0,00"
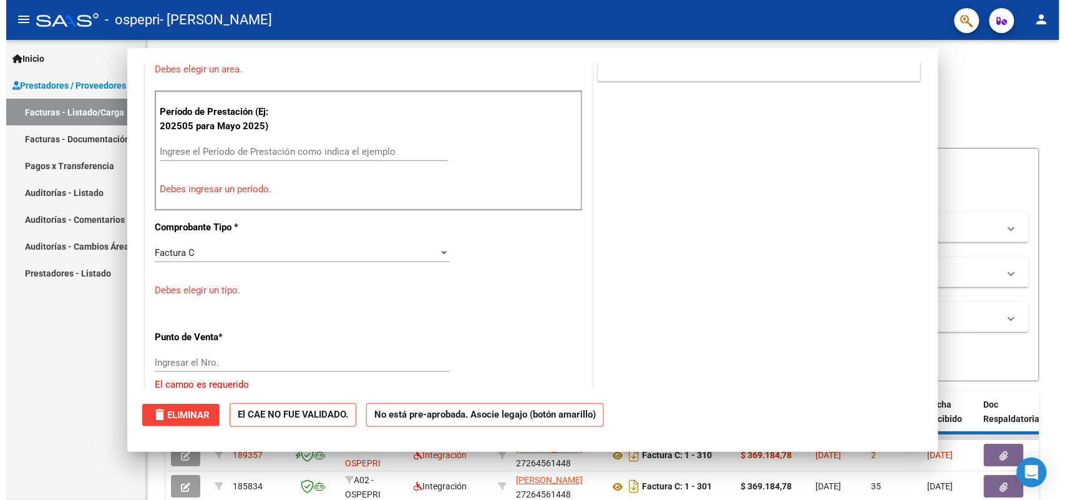
scroll to position [265, 0]
